Goal: Find specific page/section: Find specific page/section

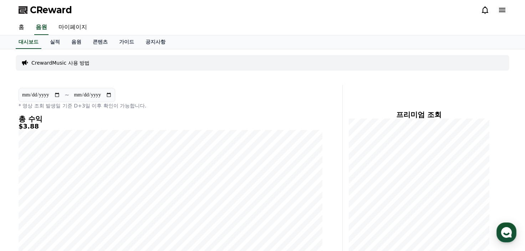
click at [61, 8] on span "CReward" at bounding box center [51, 9] width 42 height 11
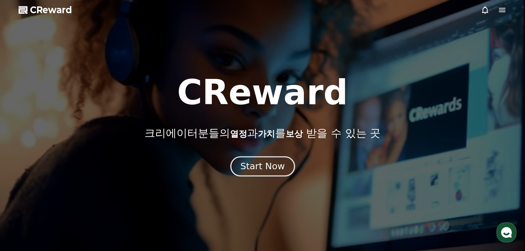
click at [276, 167] on div "Start Now" at bounding box center [263, 166] width 44 height 12
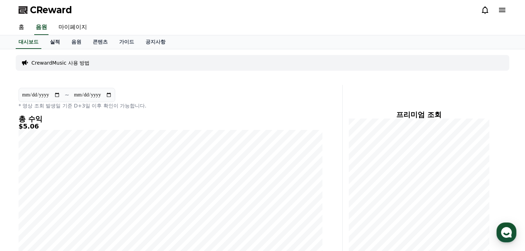
click at [57, 45] on link "실적" at bounding box center [54, 42] width 21 height 14
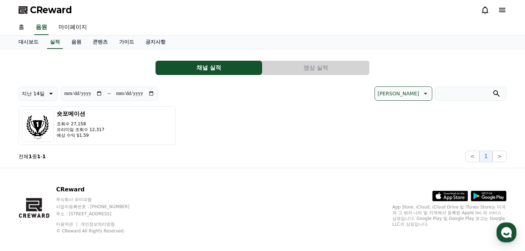
click at [291, 70] on button "영상 실적" at bounding box center [316, 68] width 107 height 14
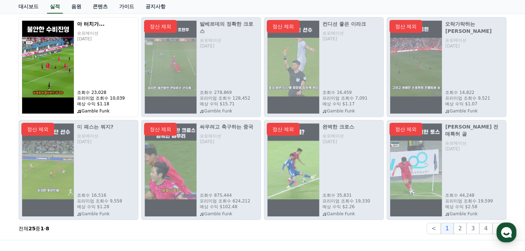
scroll to position [91, 0]
